Goal: Find specific page/section: Find specific page/section

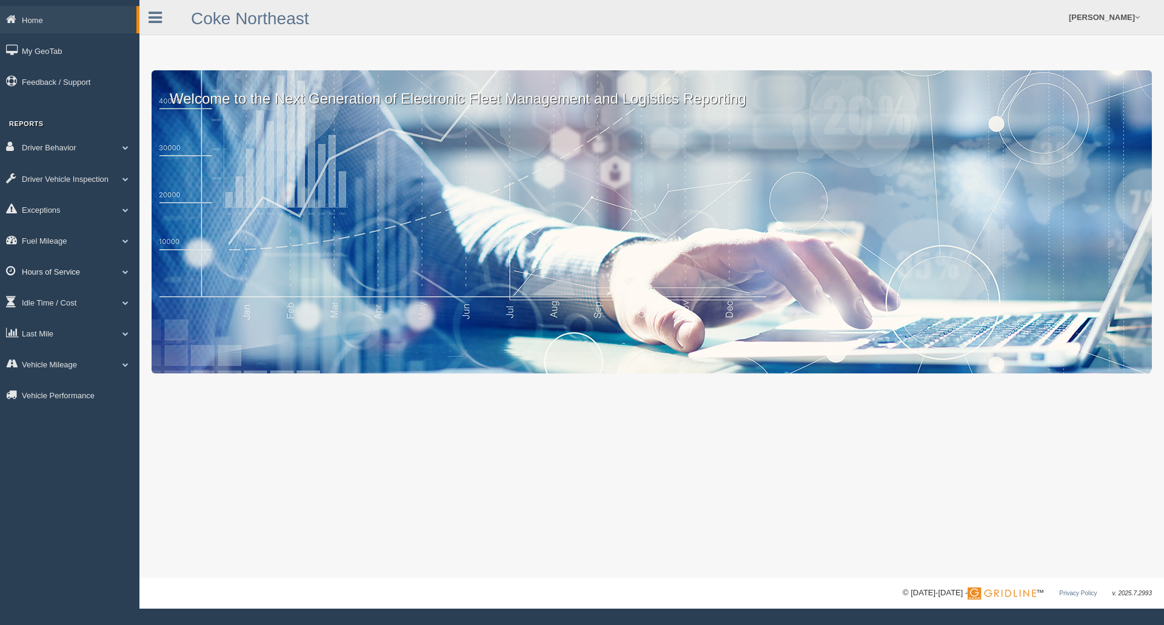
click at [127, 272] on span at bounding box center [126, 272] width 16 height 6
click at [119, 348] on span at bounding box center [126, 346] width 16 height 6
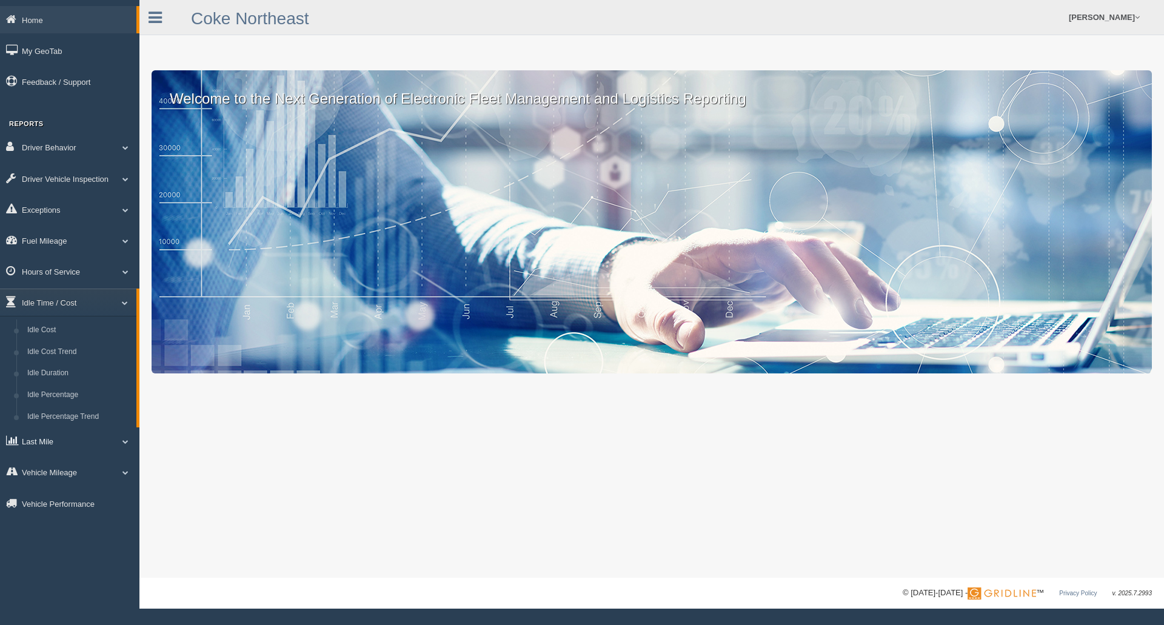
click at [126, 442] on span at bounding box center [126, 441] width 16 height 6
click at [73, 361] on link "Planned Vs Actual" at bounding box center [79, 362] width 115 height 22
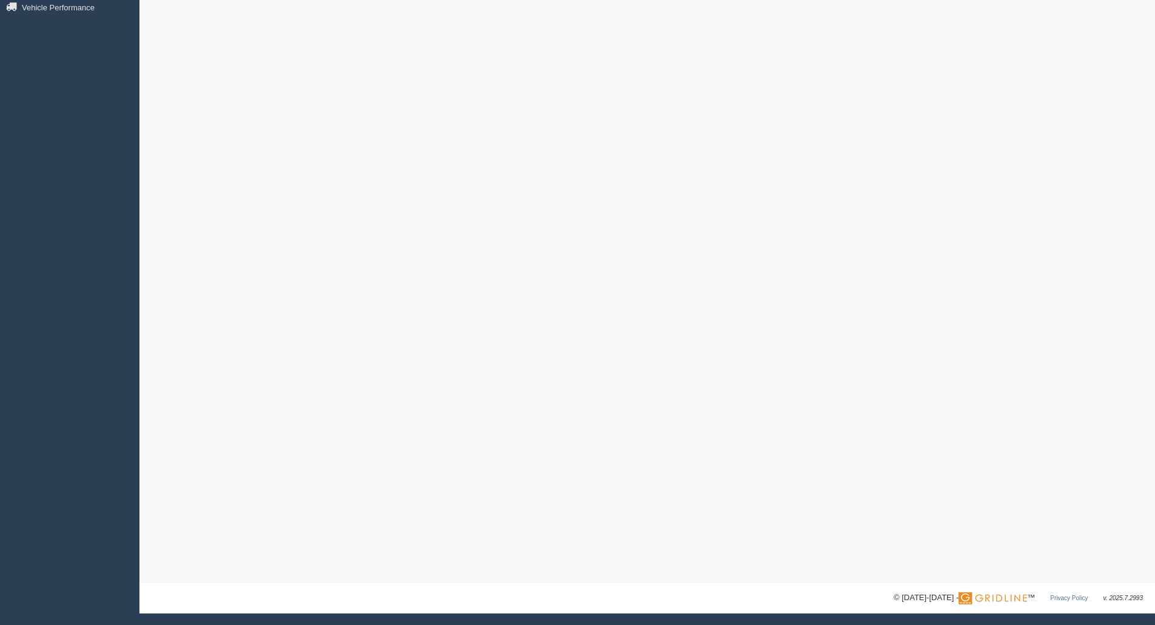
scroll to position [250, 0]
